Goal: Find specific page/section: Find specific page/section

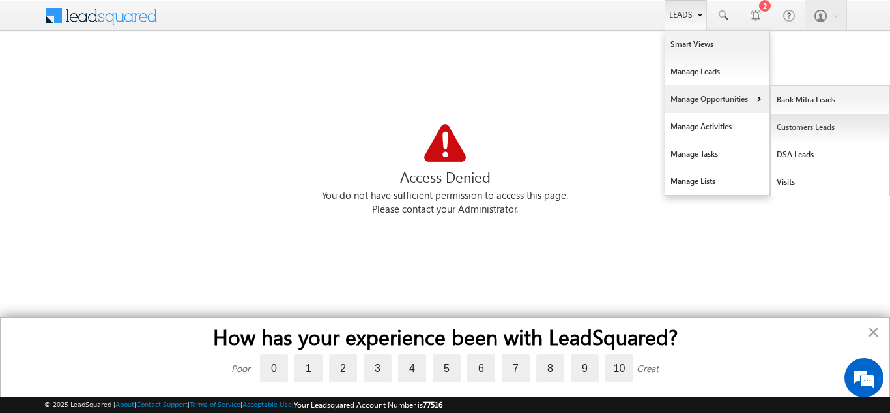
click at [811, 124] on link "Customers Leads" at bounding box center [830, 126] width 119 height 27
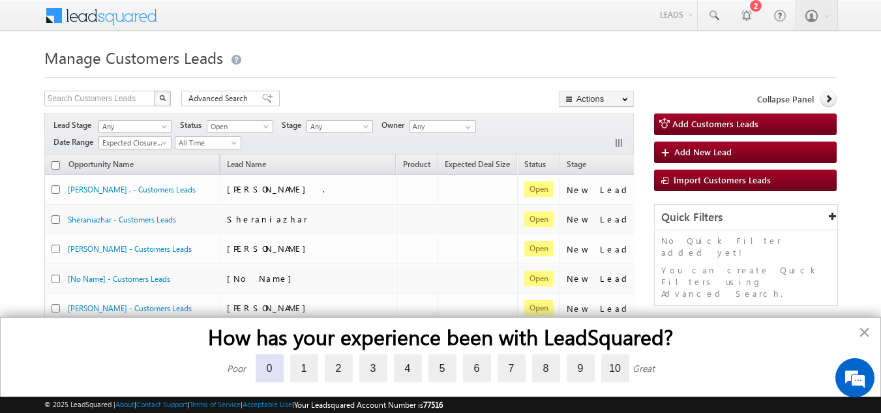
click at [262, 373] on label "0" at bounding box center [269, 368] width 28 height 28
click at [255, 356] on input "0" at bounding box center [255, 356] width 0 height 0
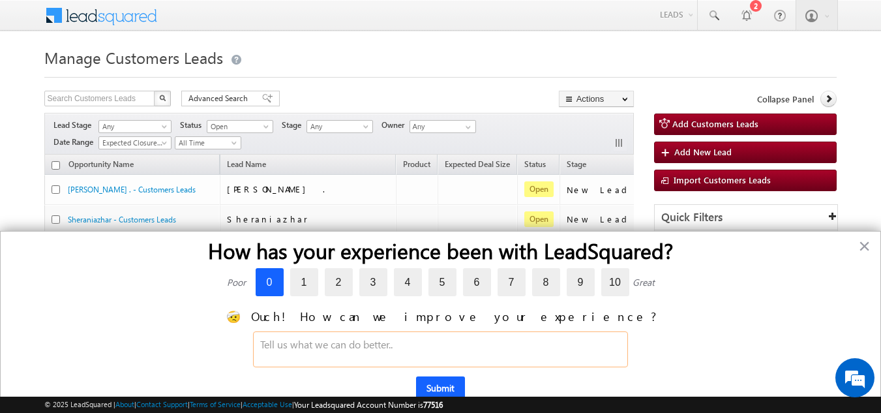
click at [404, 343] on textarea at bounding box center [440, 349] width 375 height 36
click at [864, 246] on button "×" at bounding box center [864, 245] width 12 height 21
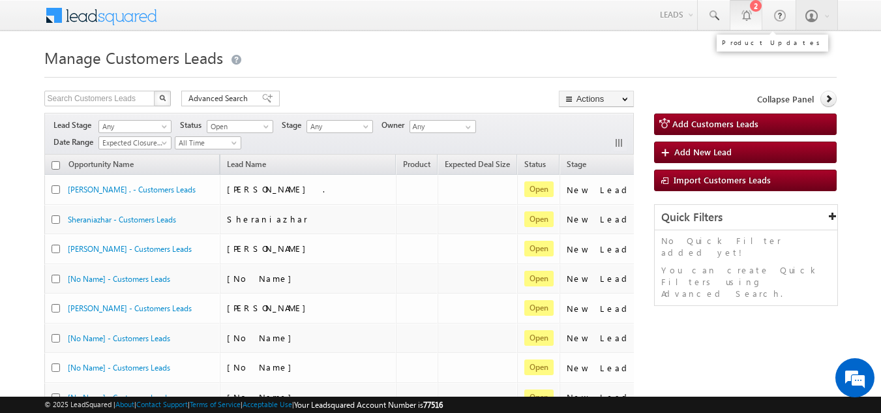
click at [747, 24] on link "2" at bounding box center [745, 15] width 33 height 30
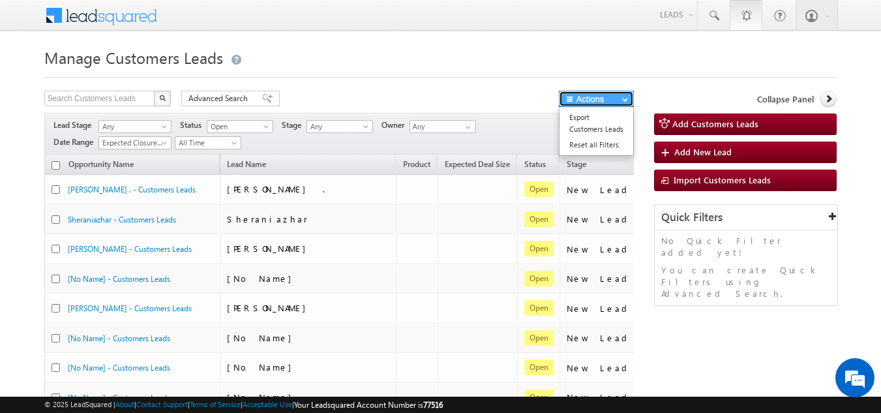
click at [583, 101] on button "Actions" at bounding box center [596, 99] width 75 height 16
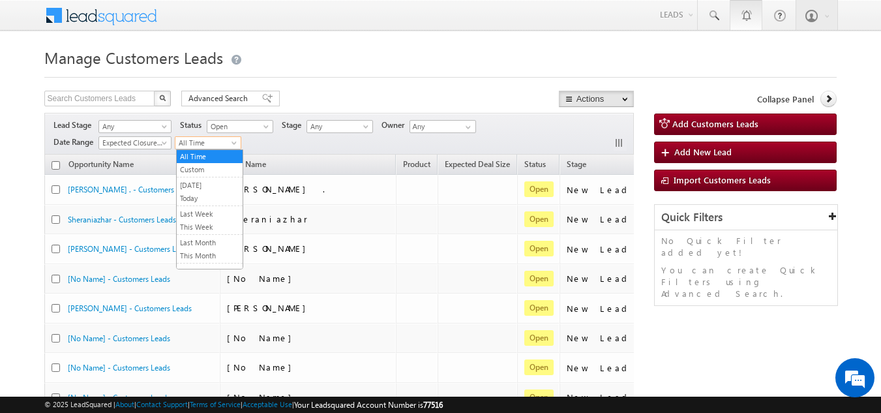
click at [204, 141] on span "All Time" at bounding box center [206, 143] width 62 height 12
click at [207, 181] on link "[DATE]" at bounding box center [210, 185] width 66 height 12
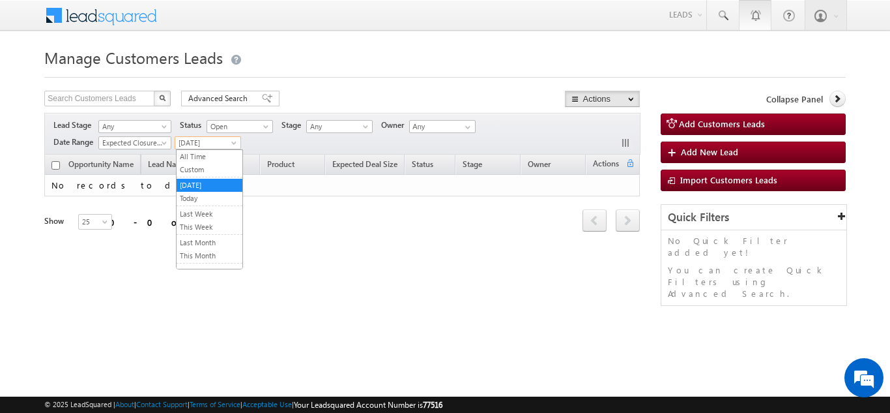
click at [197, 143] on span "[DATE]" at bounding box center [206, 143] width 62 height 12
click at [203, 236] on li "Last Month" at bounding box center [210, 242] width 66 height 13
click at [198, 141] on span "Last Month" at bounding box center [206, 143] width 62 height 12
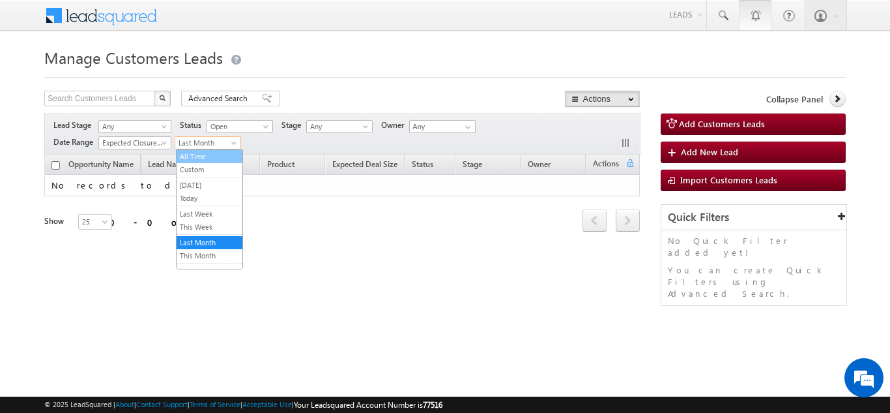
click at [196, 156] on link "All Time" at bounding box center [210, 157] width 66 height 12
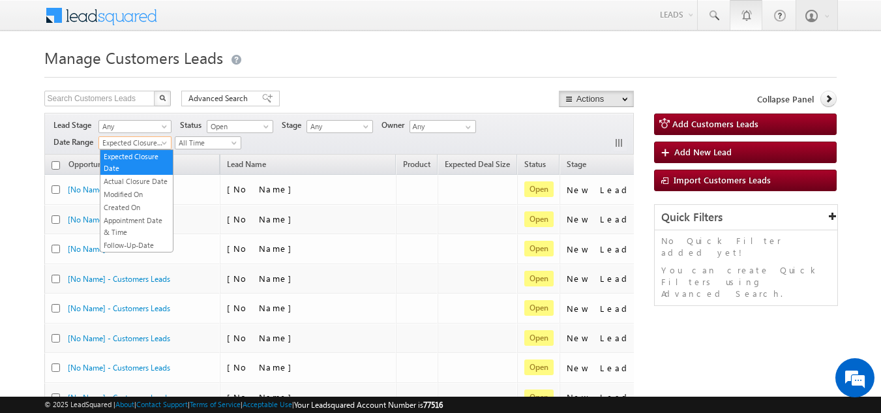
click at [139, 138] on span "Expected Closure Date" at bounding box center [133, 143] width 68 height 12
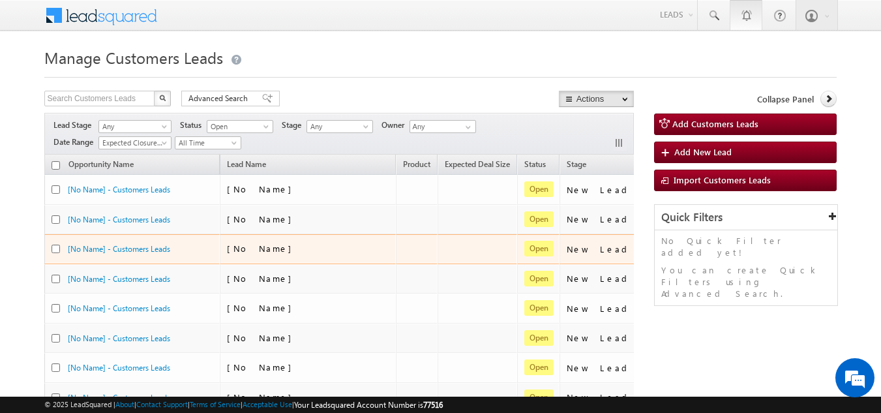
click at [258, 243] on span "[No Name]" at bounding box center [262, 247] width 71 height 11
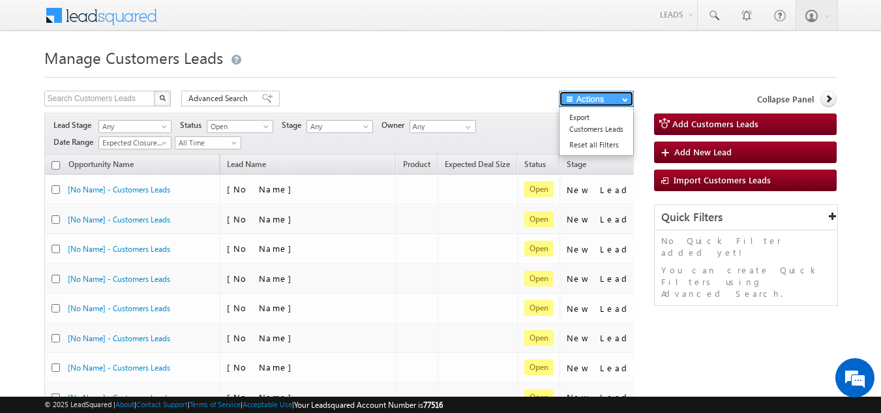
click at [609, 100] on button "Actions" at bounding box center [596, 99] width 75 height 16
click at [682, 74] on div at bounding box center [440, 73] width 793 height 8
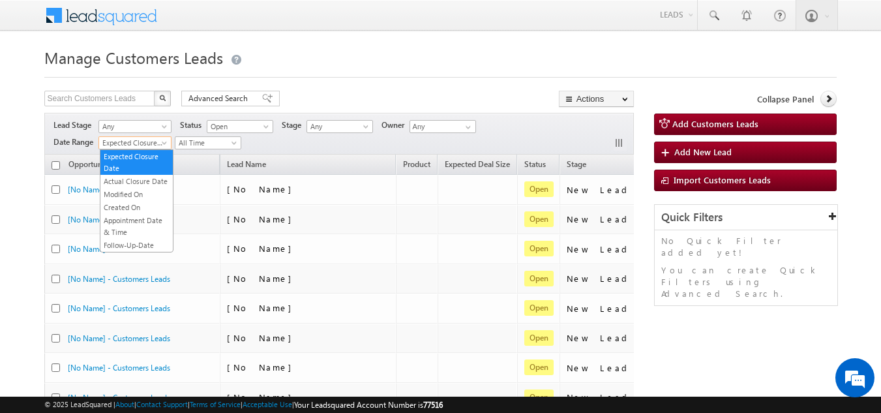
click at [132, 142] on span "Expected Closure Date" at bounding box center [133, 143] width 68 height 12
click at [137, 203] on link "Created On" at bounding box center [136, 207] width 72 height 12
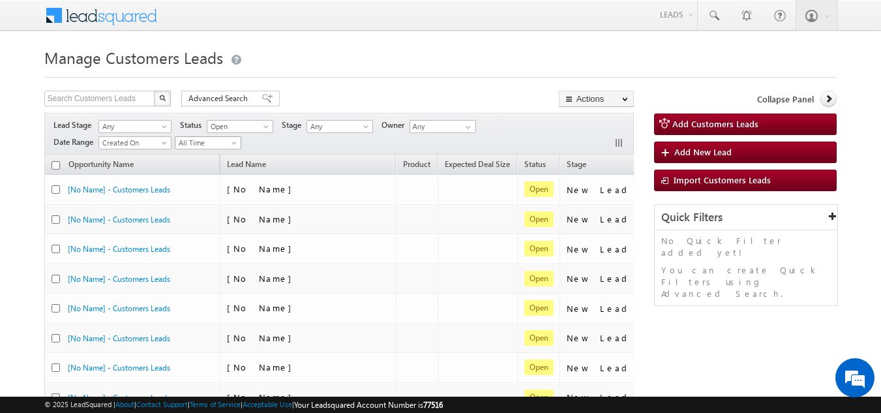
click at [190, 142] on span "All Time" at bounding box center [206, 143] width 62 height 12
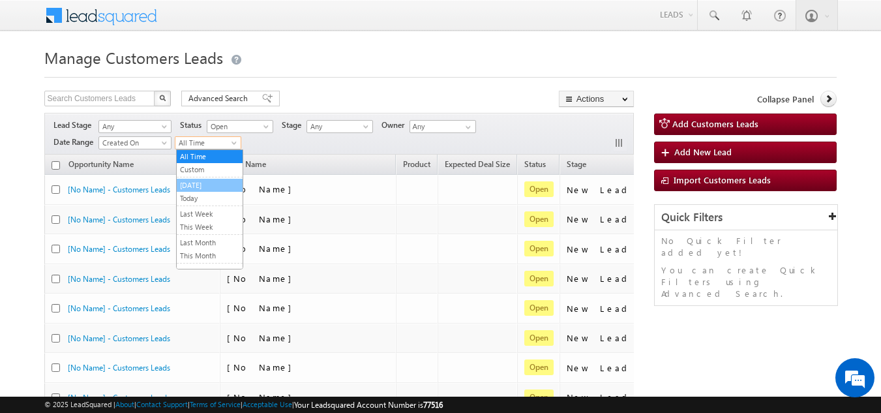
click at [198, 184] on link "[DATE]" at bounding box center [210, 185] width 66 height 12
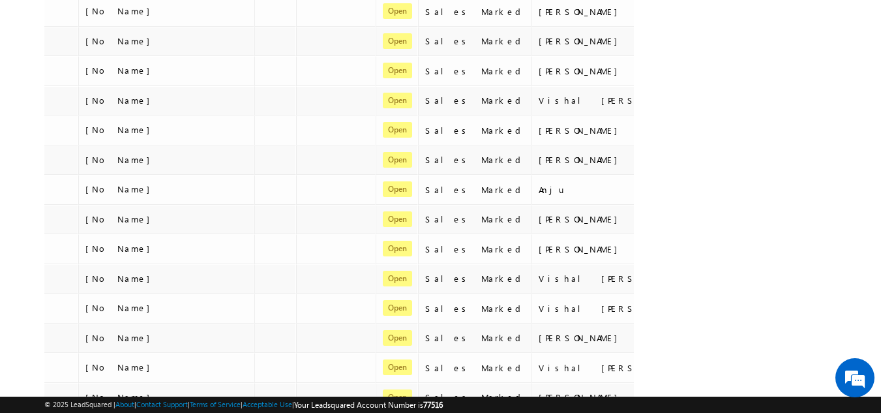
scroll to position [469, 0]
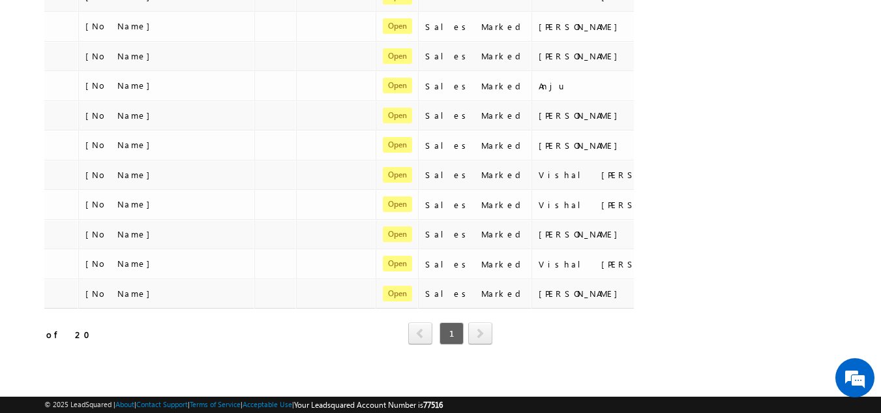
click at [474, 323] on span "next" at bounding box center [480, 333] width 24 height 22
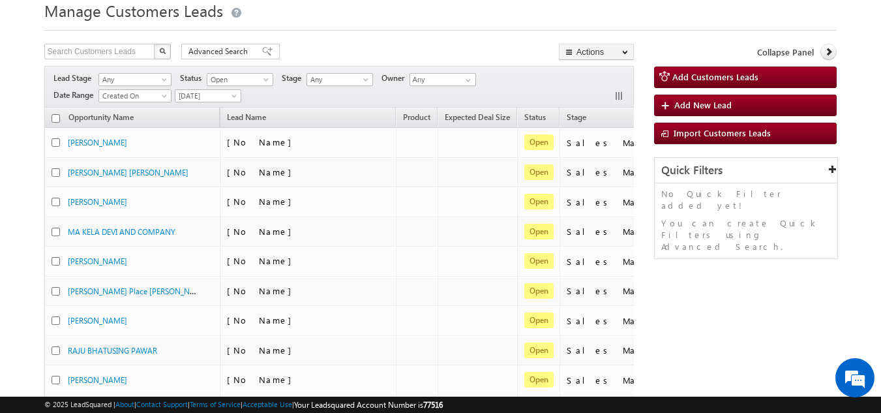
scroll to position [0, 0]
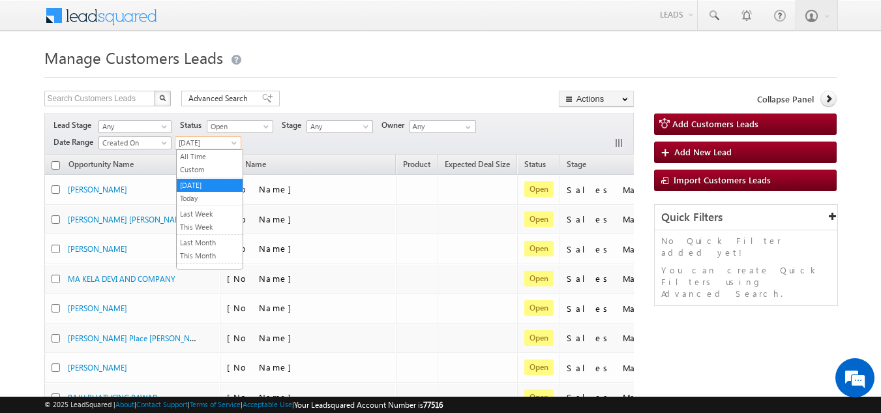
click at [185, 143] on span "[DATE]" at bounding box center [206, 143] width 62 height 12
click at [206, 169] on link "Custom" at bounding box center [210, 170] width 66 height 12
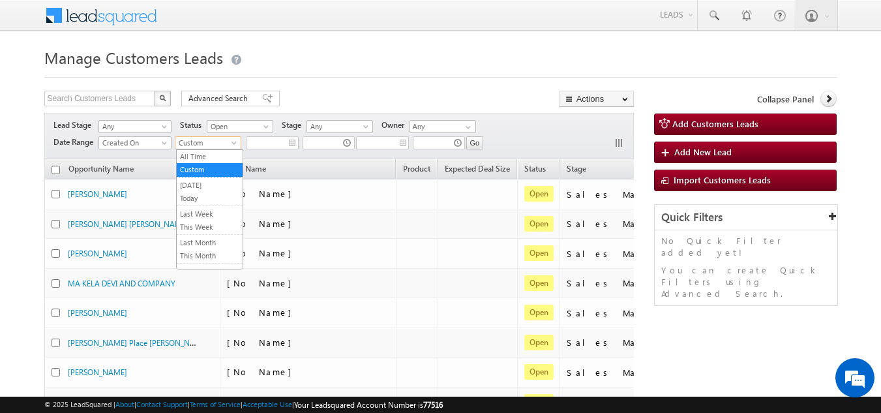
click at [209, 147] on span "Custom" at bounding box center [206, 143] width 62 height 12
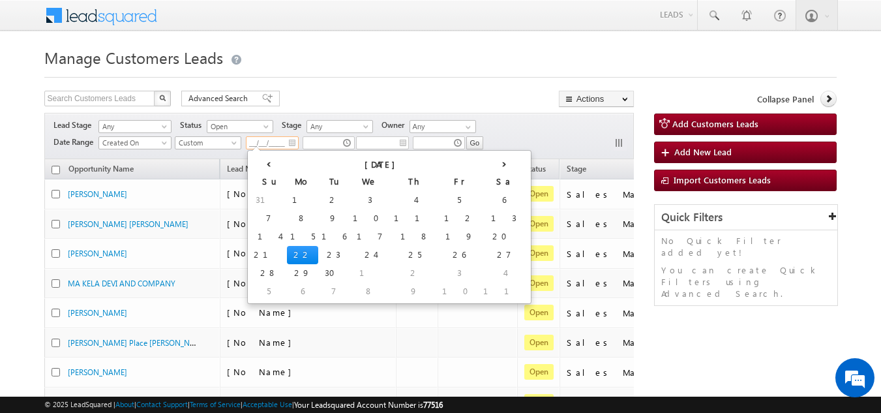
click at [253, 141] on input "__/__/____" at bounding box center [272, 142] width 53 height 13
click at [480, 231] on td "20" at bounding box center [504, 236] width 48 height 18
type input "[DATE]"
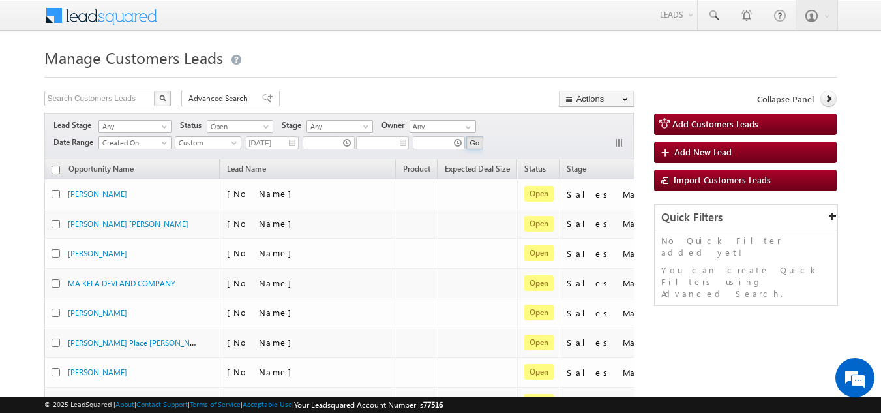
click at [475, 139] on input "Go" at bounding box center [475, 142] width 18 height 13
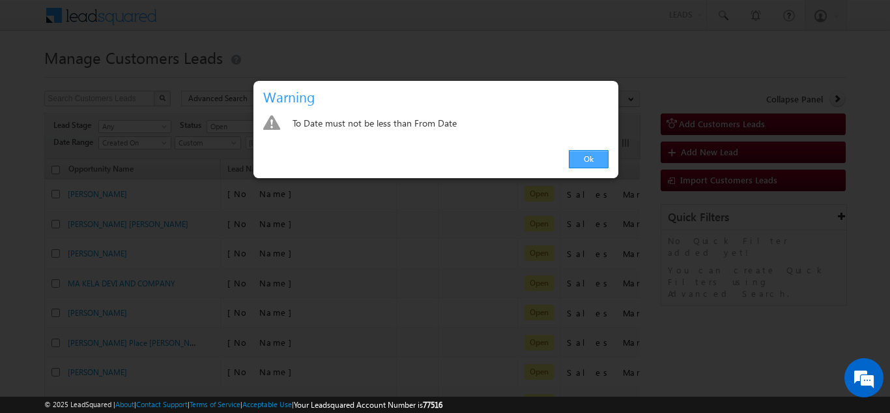
click at [587, 160] on link "Ok" at bounding box center [589, 159] width 40 height 18
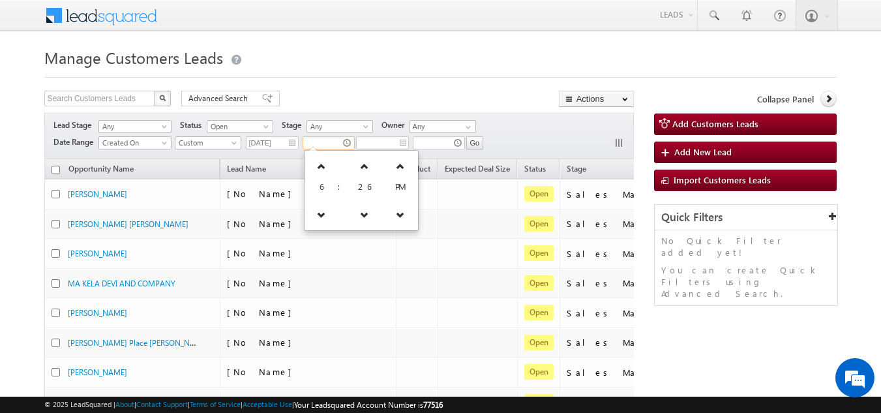
click at [315, 139] on input "text" at bounding box center [328, 142] width 52 height 13
click at [395, 184] on span "PM" at bounding box center [400, 186] width 10 height 11
drag, startPoint x: 388, startPoint y: 184, endPoint x: 390, endPoint y: 209, distance: 24.2
click at [390, 209] on tbody "6 : 26 PM" at bounding box center [361, 190] width 108 height 74
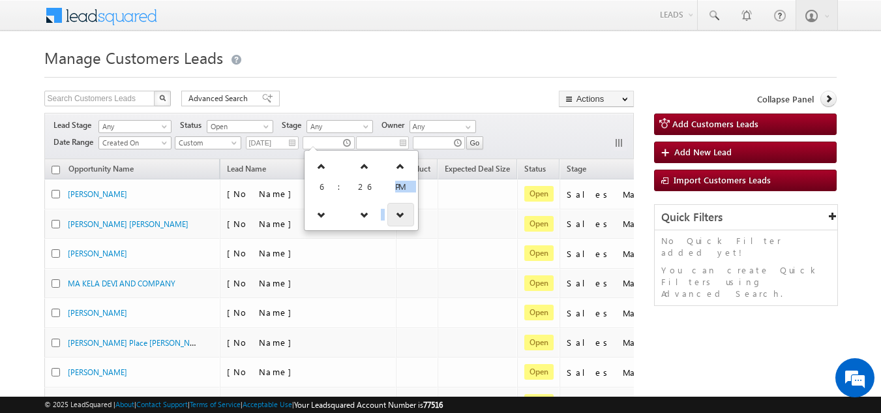
click at [390, 209] on link at bounding box center [400, 214] width 27 height 23
type input "06:26 AM"
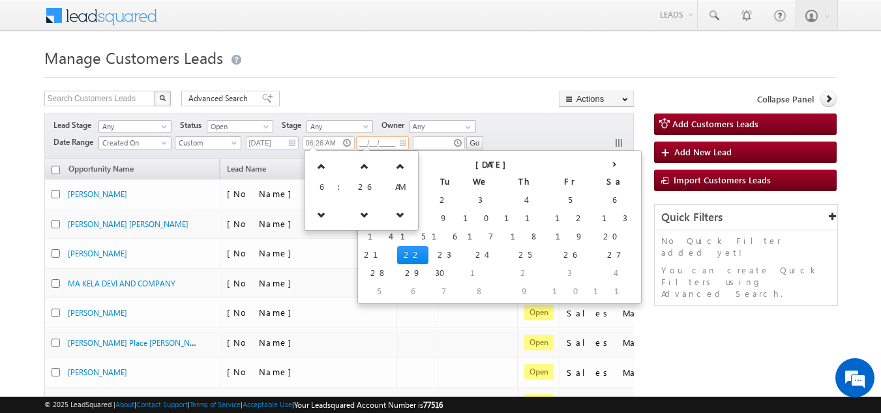
click at [385, 141] on input "__/__/____" at bounding box center [382, 142] width 53 height 13
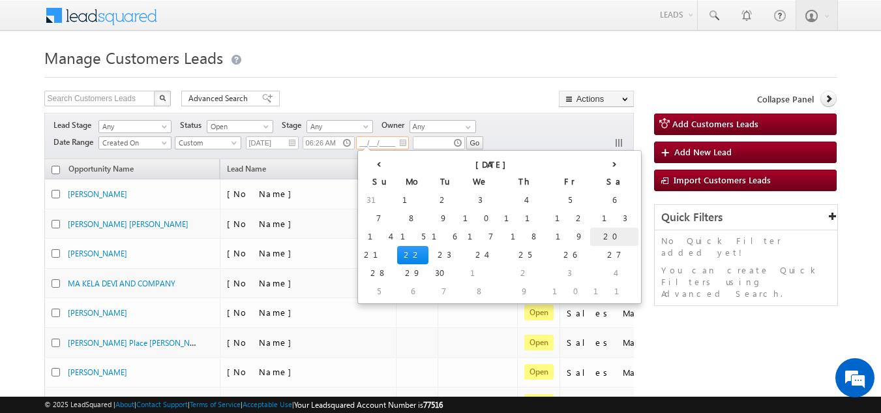
click at [590, 231] on td "20" at bounding box center [614, 236] width 48 height 18
type input "[DATE]"
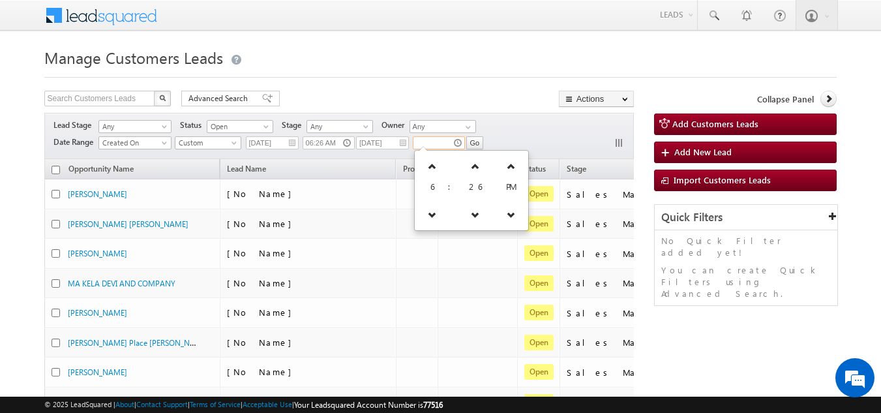
click at [435, 141] on input "text" at bounding box center [439, 142] width 52 height 13
click at [501, 172] on link at bounding box center [510, 165] width 27 height 23
type input "06:26 AM"
click at [468, 139] on input "Go" at bounding box center [475, 142] width 18 height 13
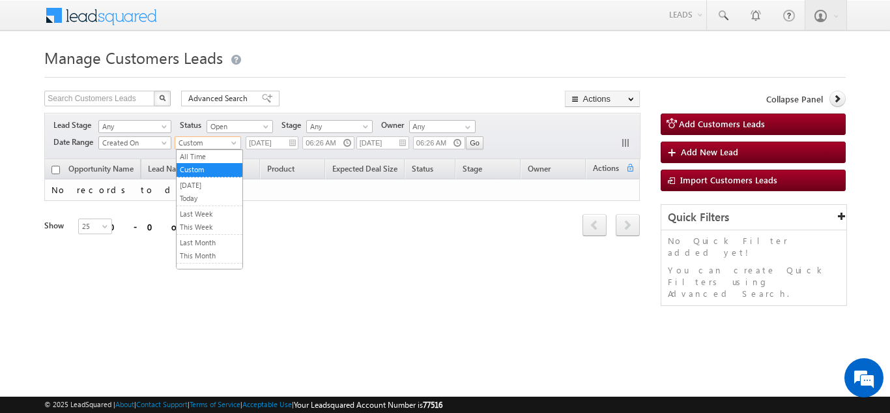
click at [202, 147] on span "Custom" at bounding box center [206, 143] width 62 height 12
click at [196, 197] on link "Today" at bounding box center [210, 198] width 66 height 12
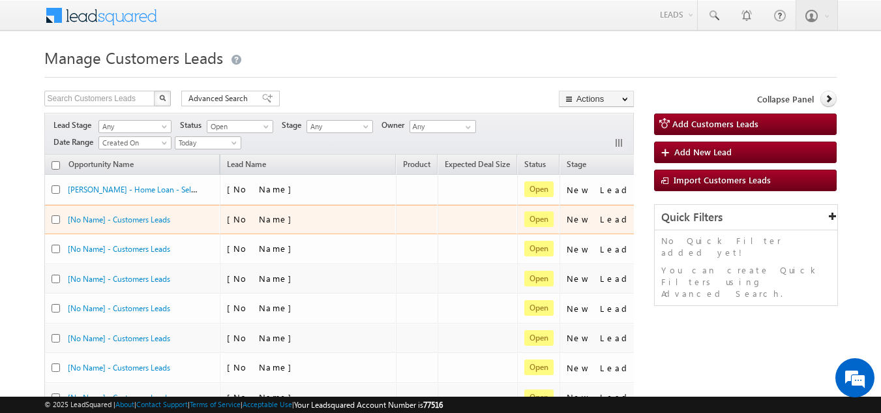
scroll to position [0, 136]
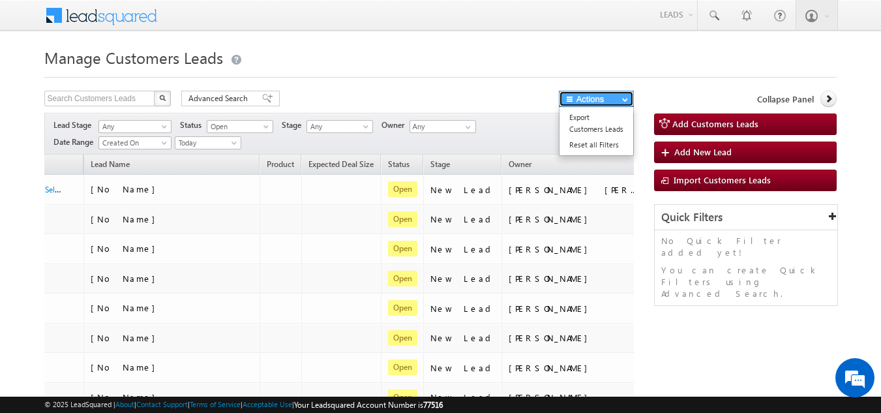
click at [586, 101] on button "Actions" at bounding box center [596, 99] width 75 height 16
